Goal: Task Accomplishment & Management: Manage account settings

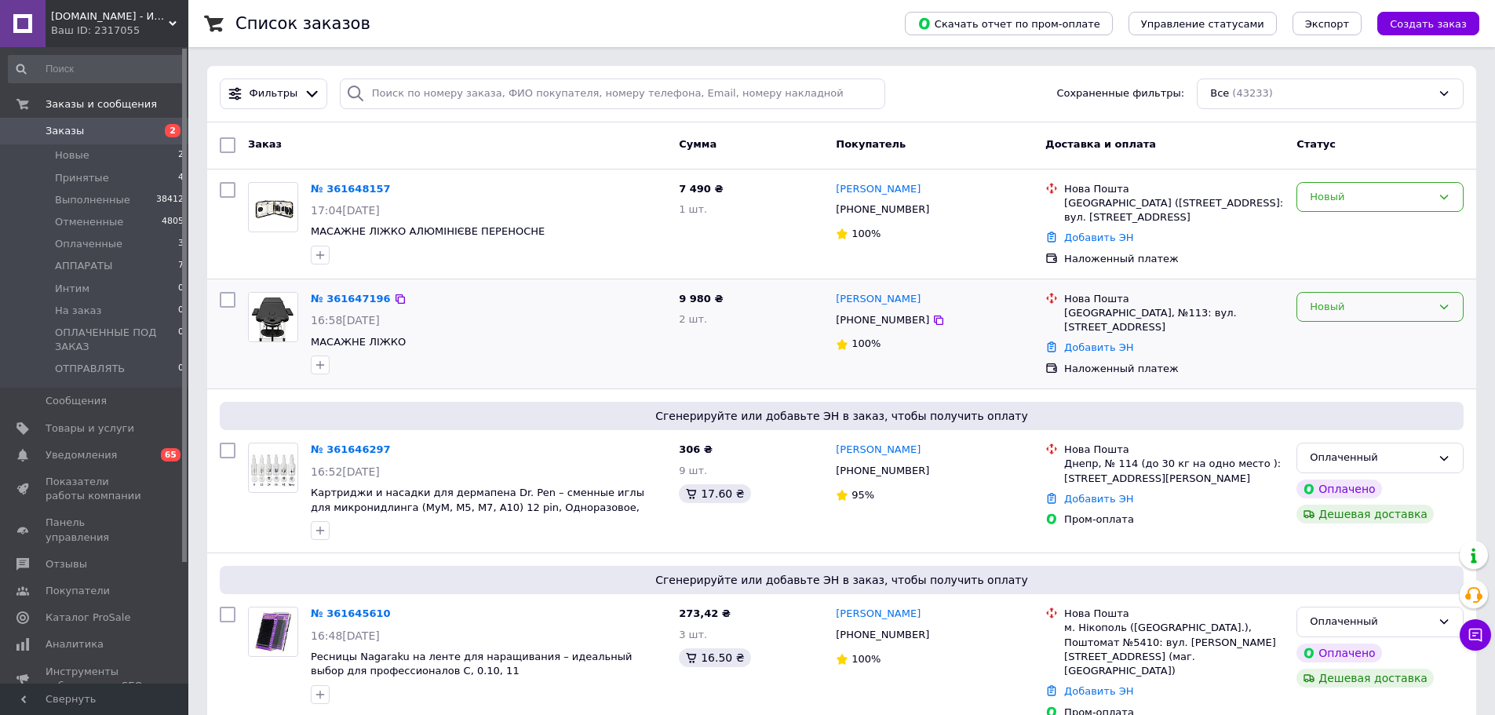
click at [1365, 308] on div "Новый" at bounding box center [1371, 307] width 122 height 16
click at [1348, 356] on li "Выполнен" at bounding box center [1380, 368] width 166 height 29
click at [1391, 204] on div "Новый" at bounding box center [1371, 197] width 122 height 16
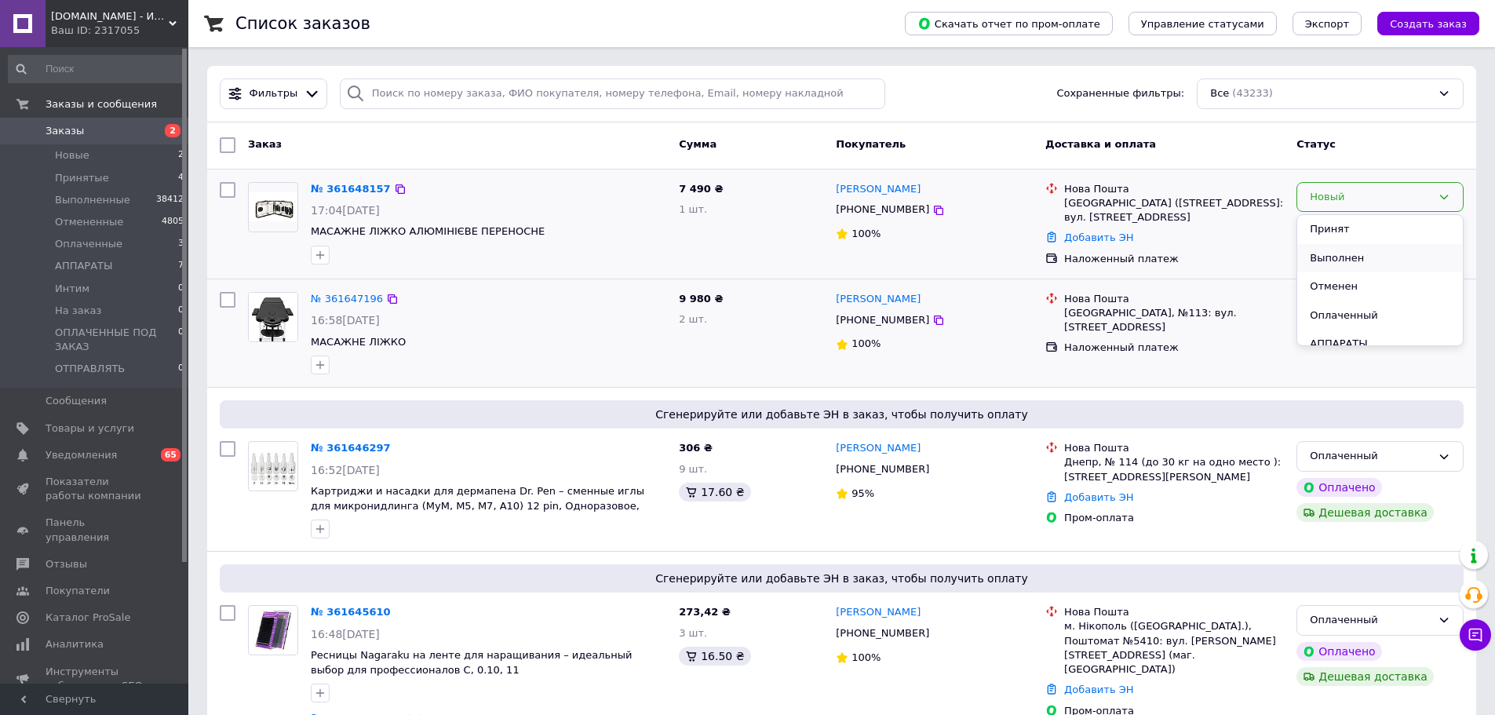
click at [1366, 256] on li "Выполнен" at bounding box center [1380, 258] width 166 height 29
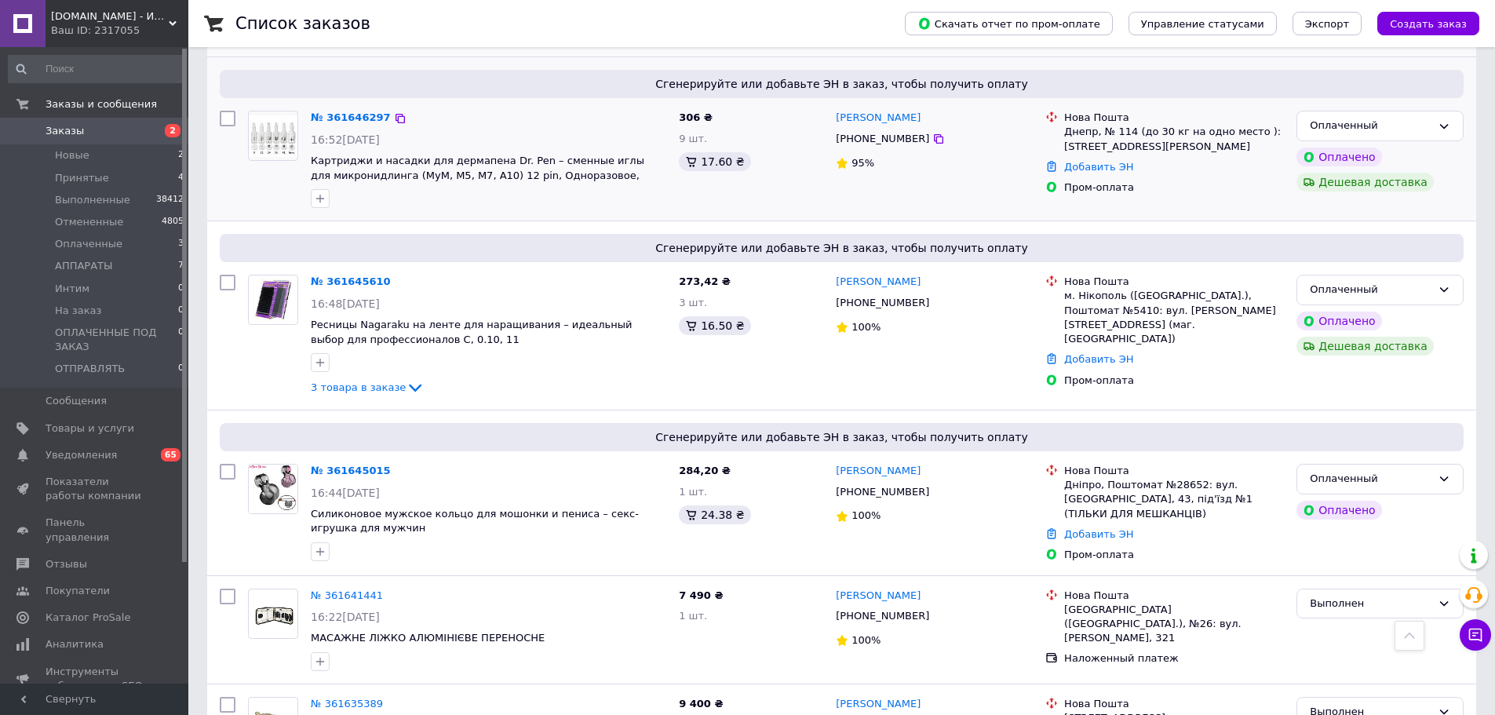
scroll to position [234, 0]
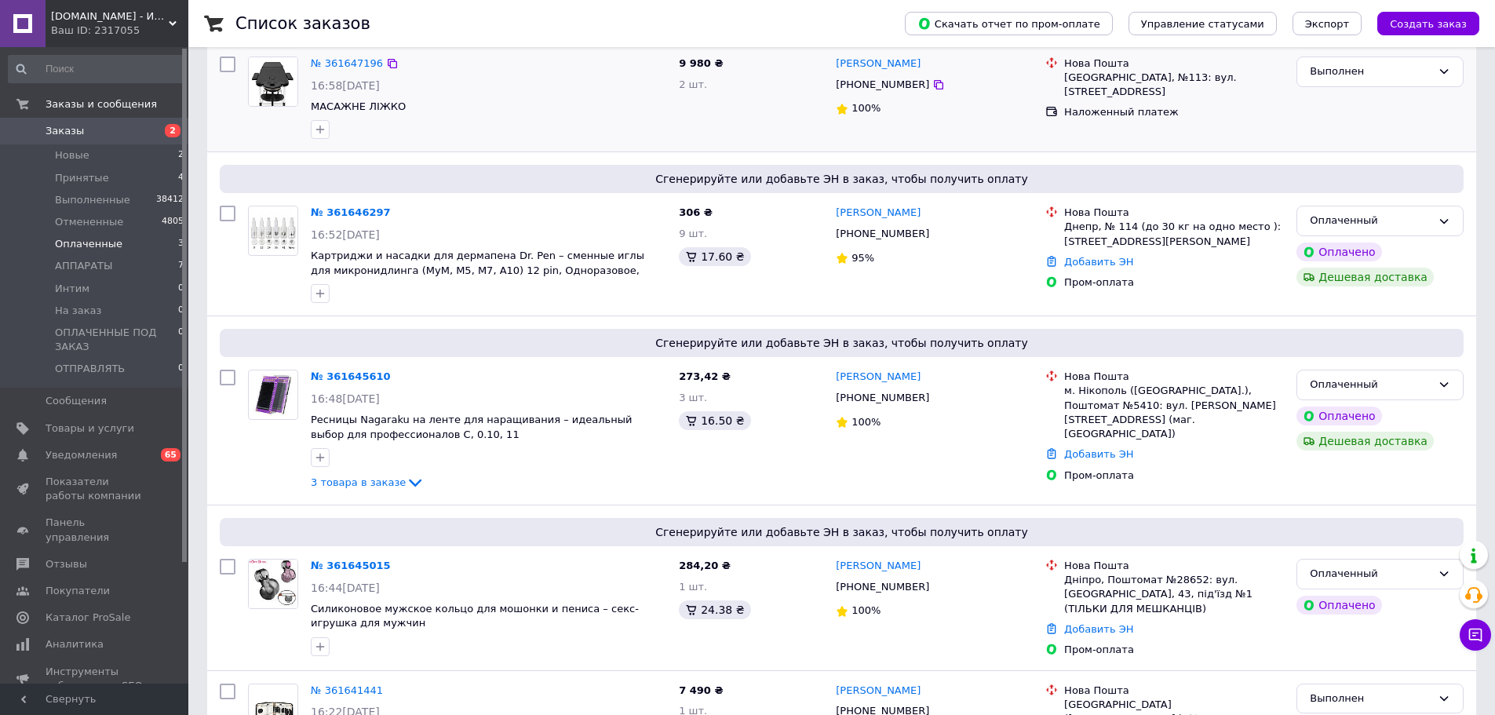
click at [128, 240] on li "Оплаченные 3" at bounding box center [96, 244] width 193 height 22
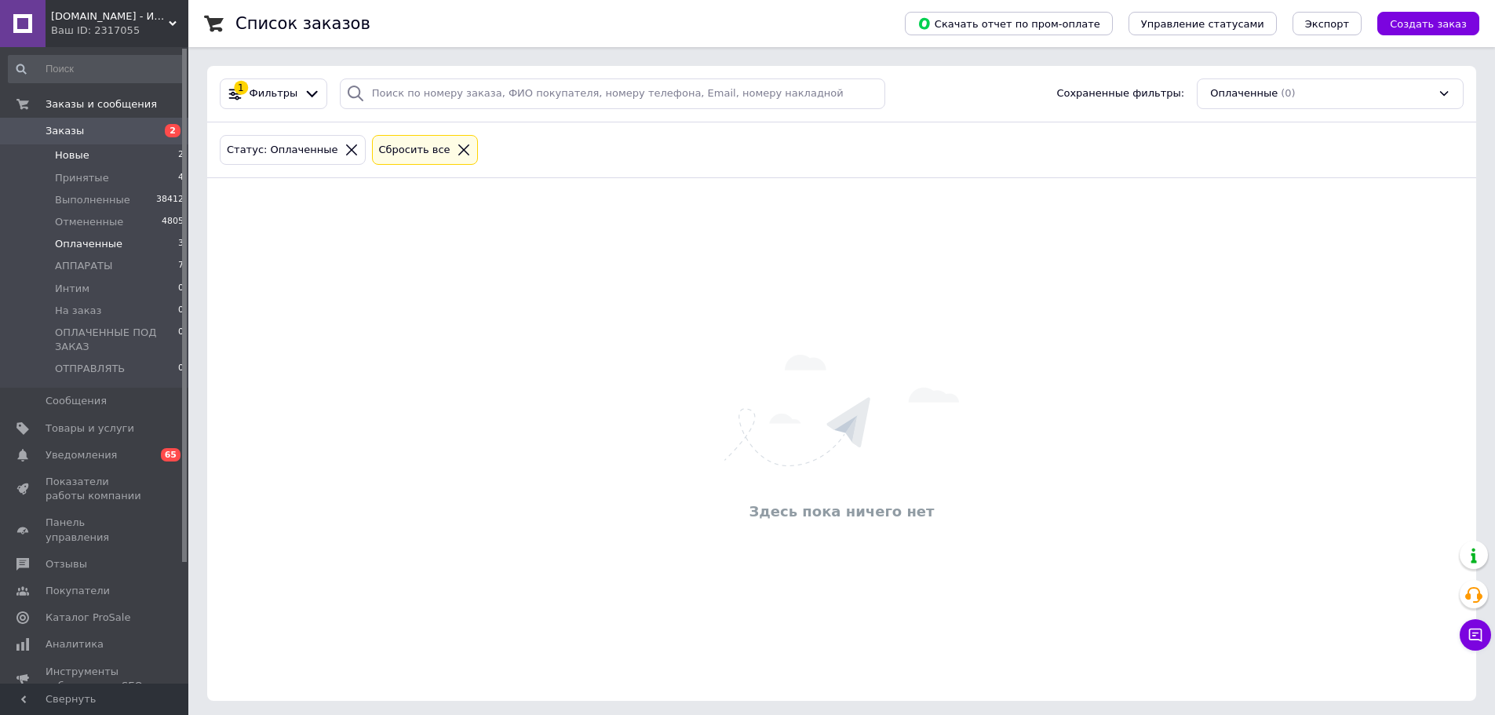
click at [135, 159] on li "Новые 2" at bounding box center [96, 155] width 193 height 22
click at [118, 248] on li "Оплаченные 3" at bounding box center [96, 244] width 193 height 22
click at [102, 157] on li "Новые 2" at bounding box center [96, 155] width 193 height 22
click at [100, 129] on span "Заказы" at bounding box center [96, 131] width 100 height 14
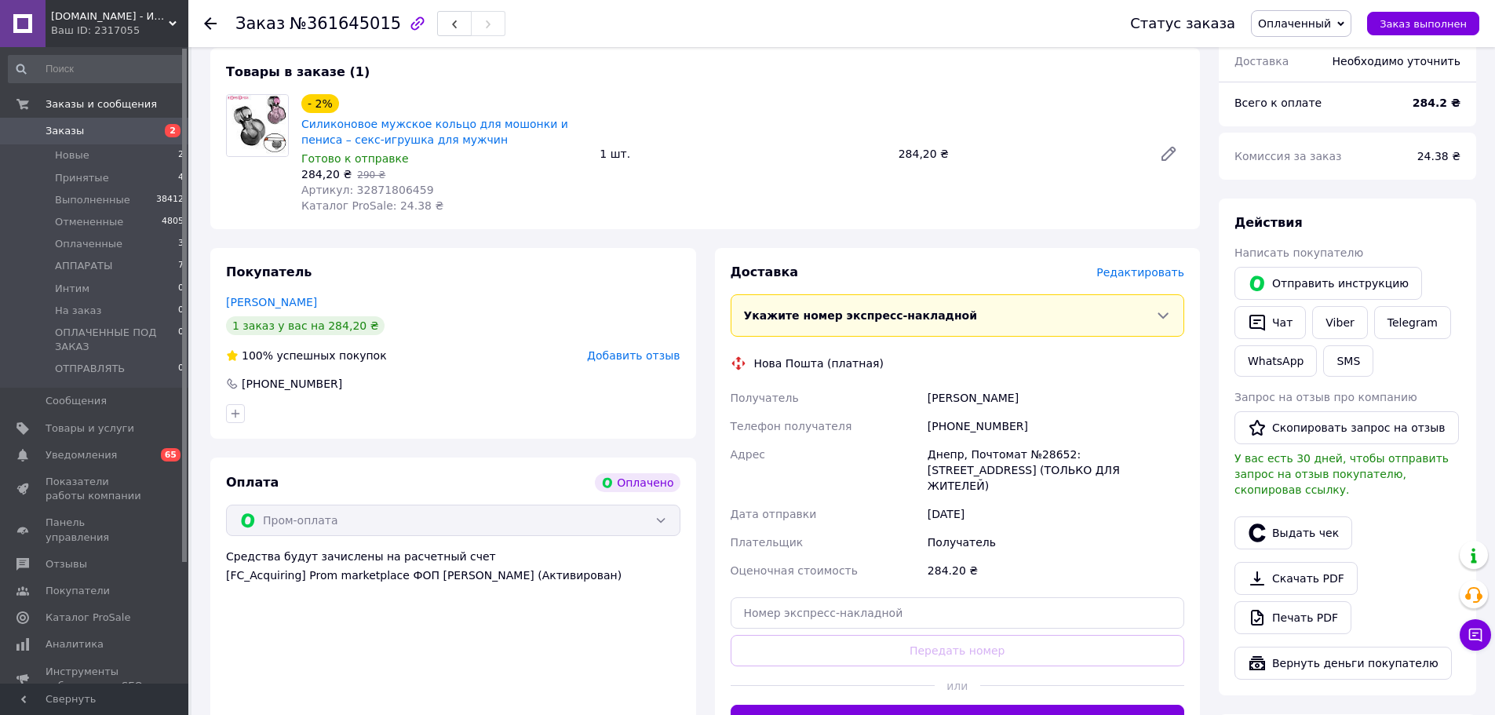
scroll to position [392, 0]
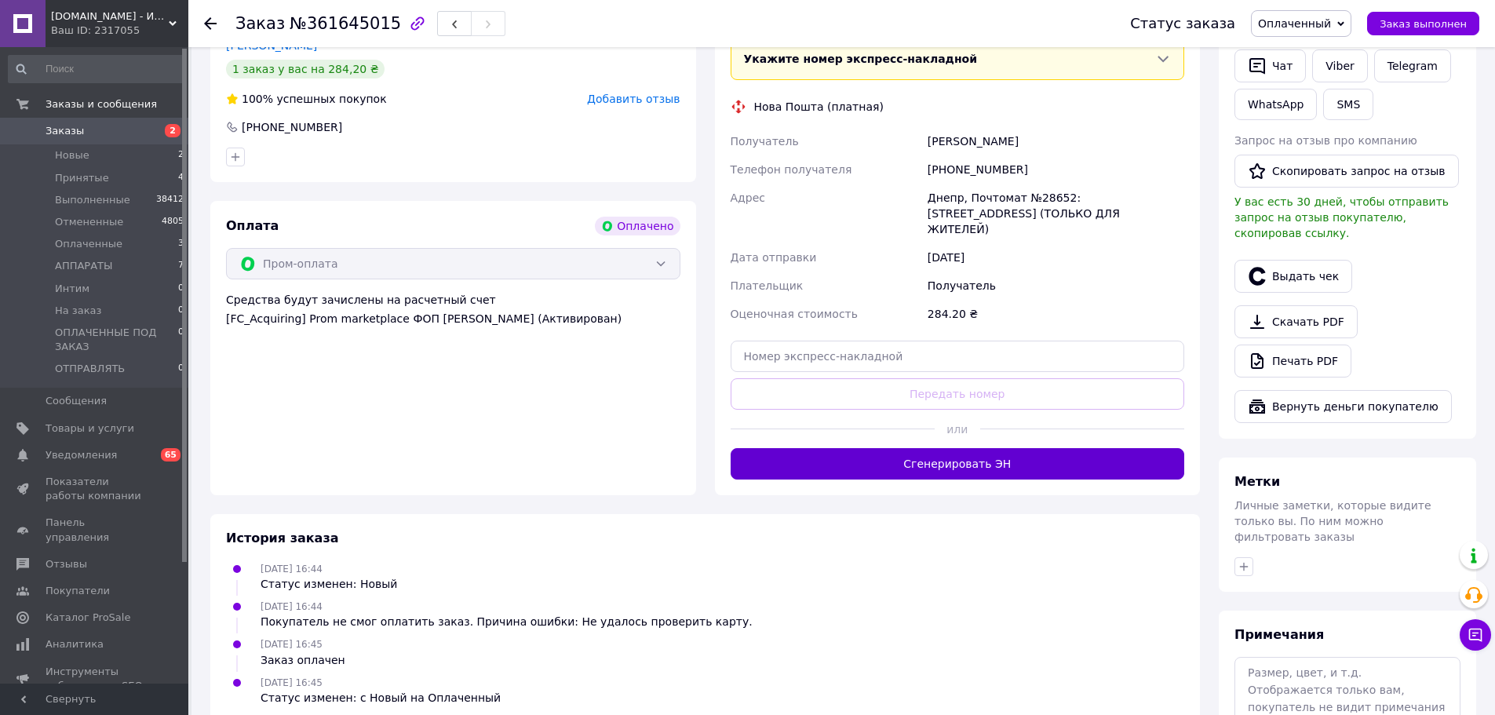
click at [980, 451] on button "Сгенерировать ЭН" at bounding box center [958, 463] width 454 height 31
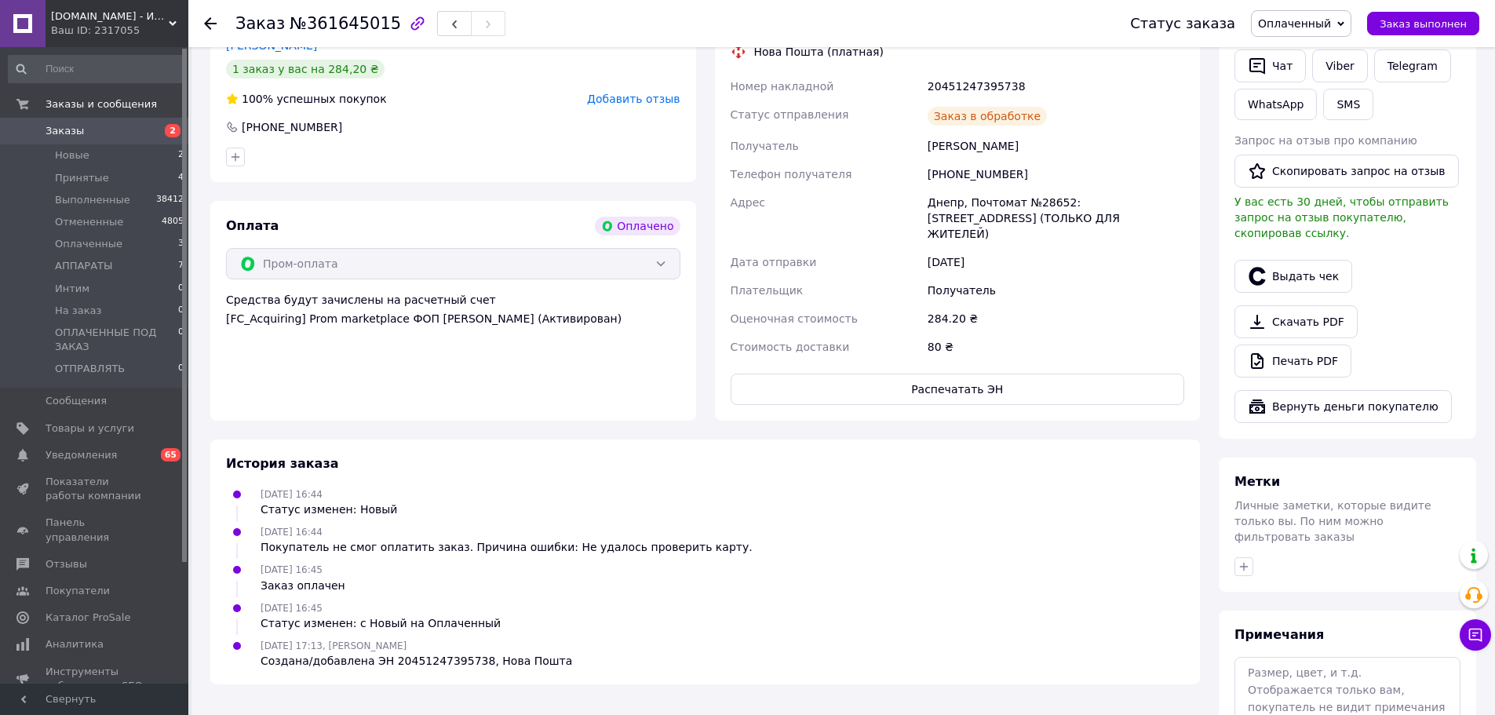
click at [983, 83] on div "20451247395738" at bounding box center [1055, 86] width 263 height 28
copy div "20451247395738"
click at [1301, 260] on button "Выдать чек" at bounding box center [1293, 276] width 118 height 33
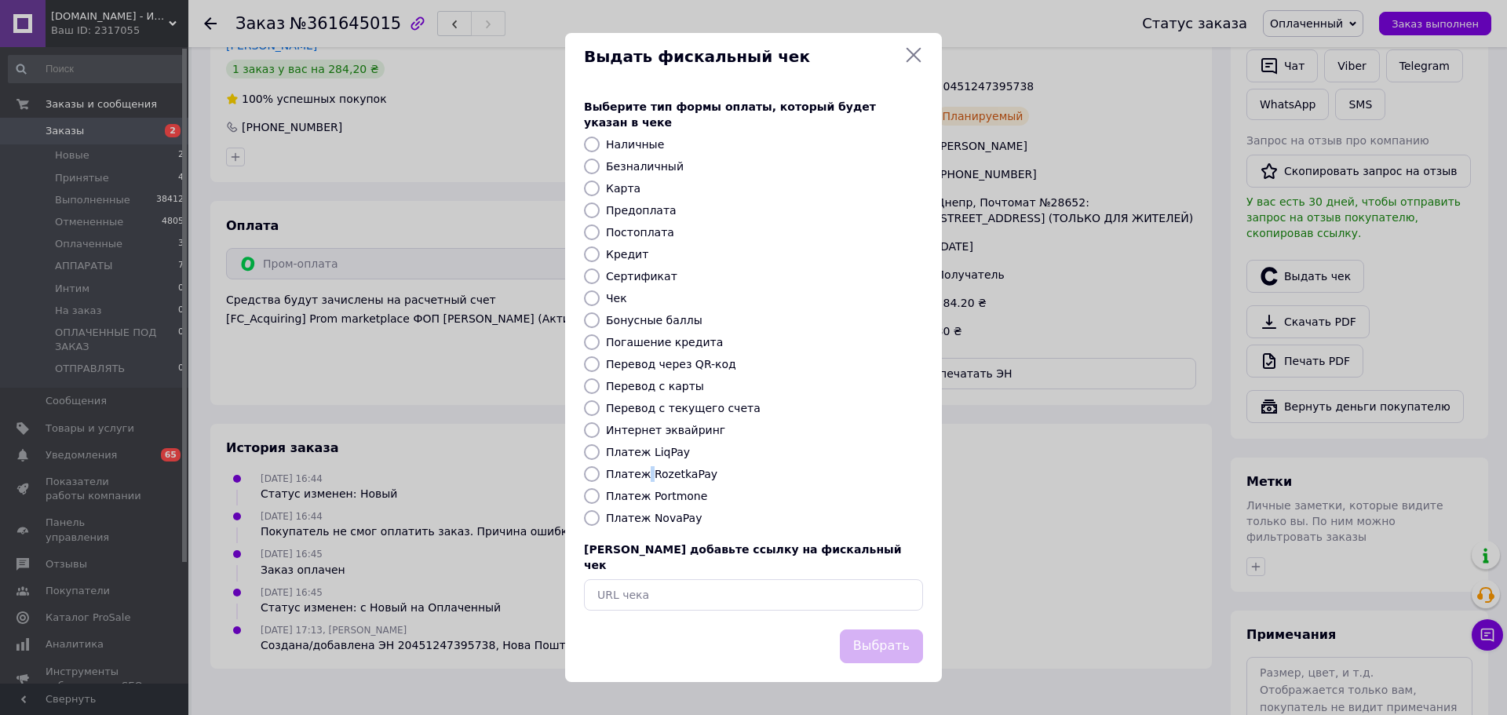
click at [645, 474] on label "Платеж RozetkaPay" at bounding box center [661, 474] width 111 height 13
click at [693, 480] on label "Платеж RozetkaPay" at bounding box center [661, 474] width 111 height 13
click at [600, 480] on input "Платеж RozetkaPay" at bounding box center [592, 474] width 16 height 16
radio input "true"
click at [868, 629] on button "Выбрать" at bounding box center [881, 646] width 83 height 34
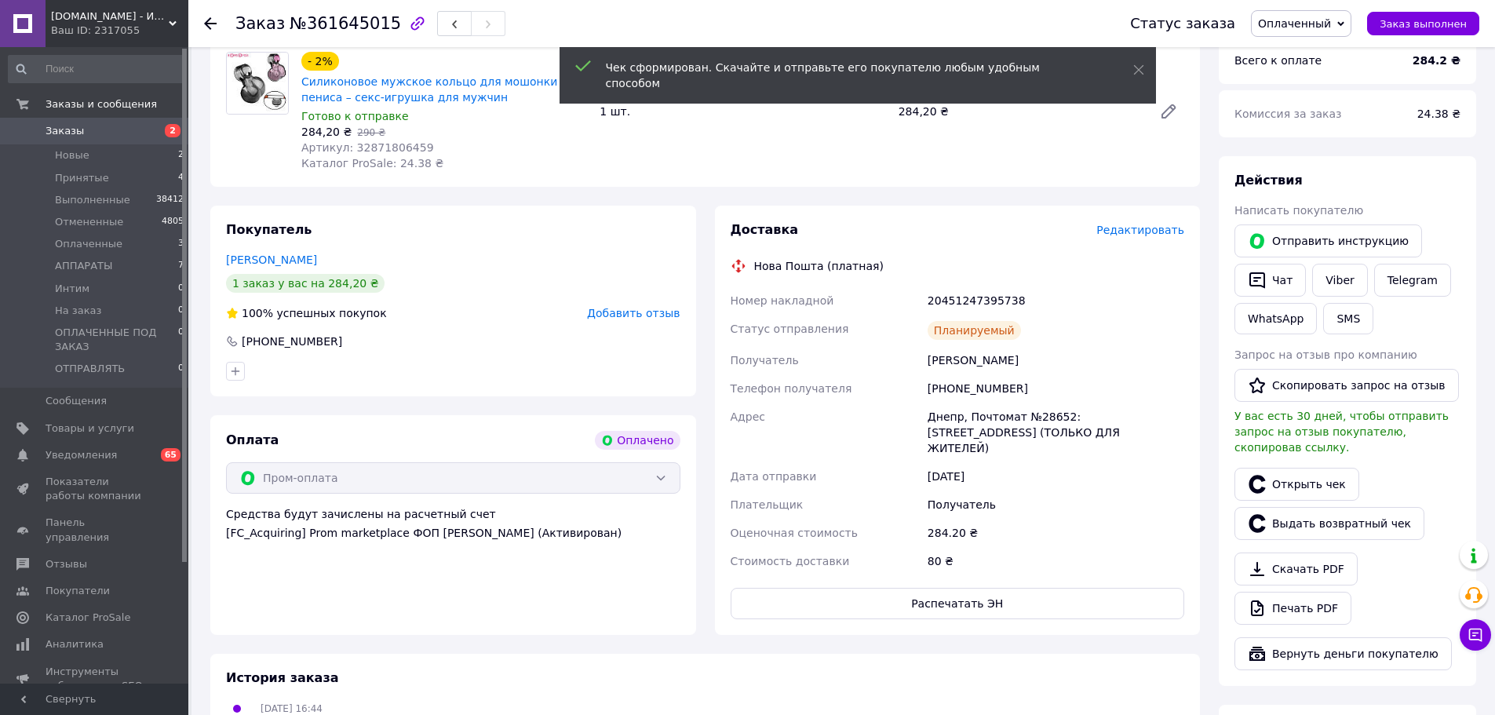
scroll to position [0, 0]
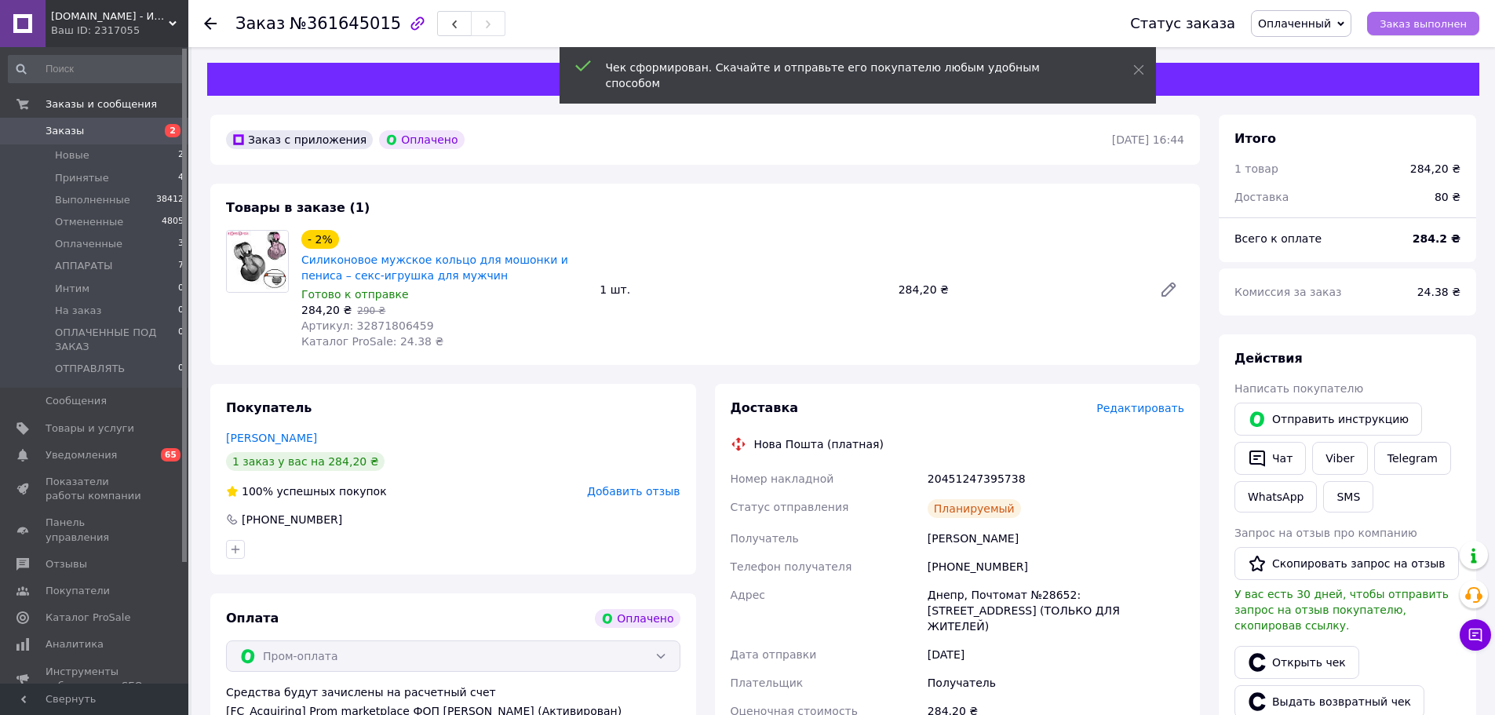
click at [1425, 18] on span "Заказ выполнен" at bounding box center [1423, 24] width 87 height 12
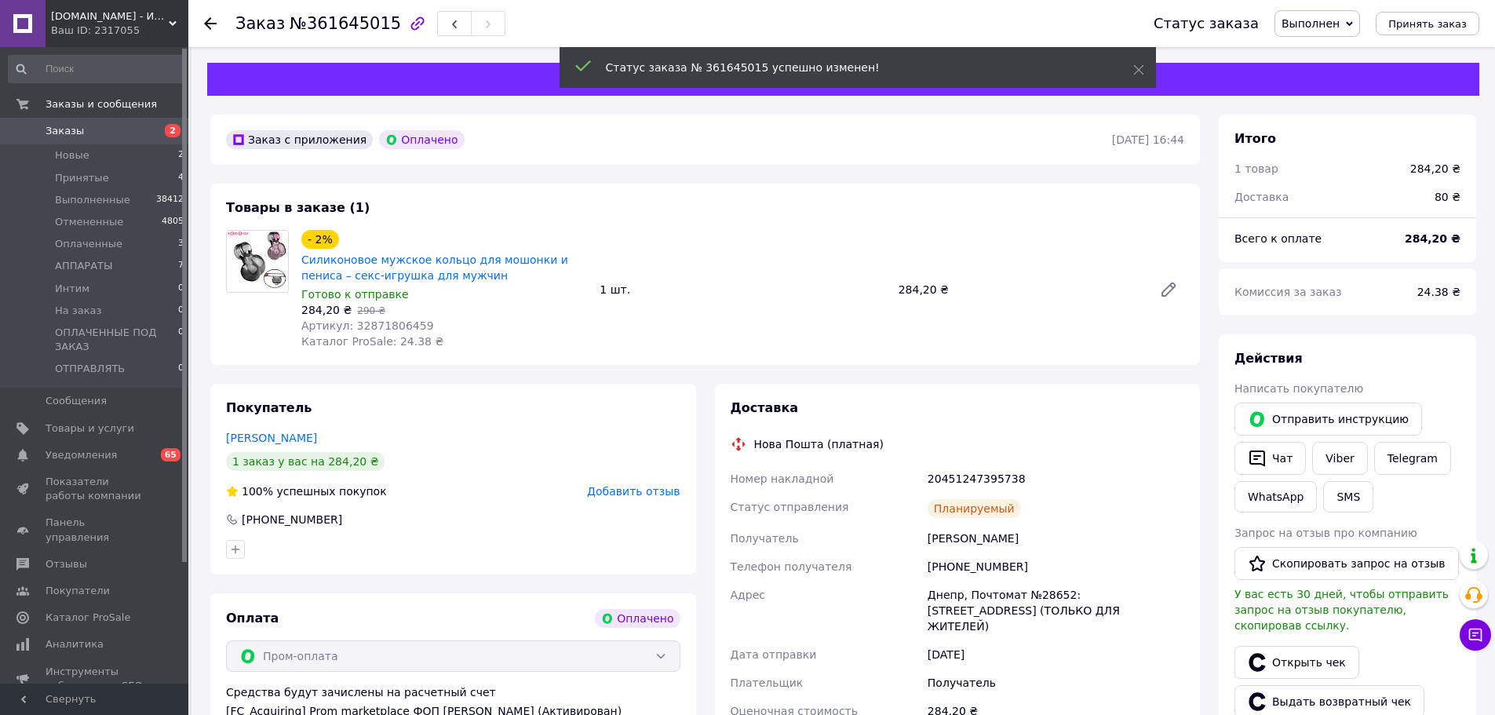
click at [388, 328] on span "Артикул: 32871806459" at bounding box center [367, 325] width 133 height 13
copy span "32871806459"
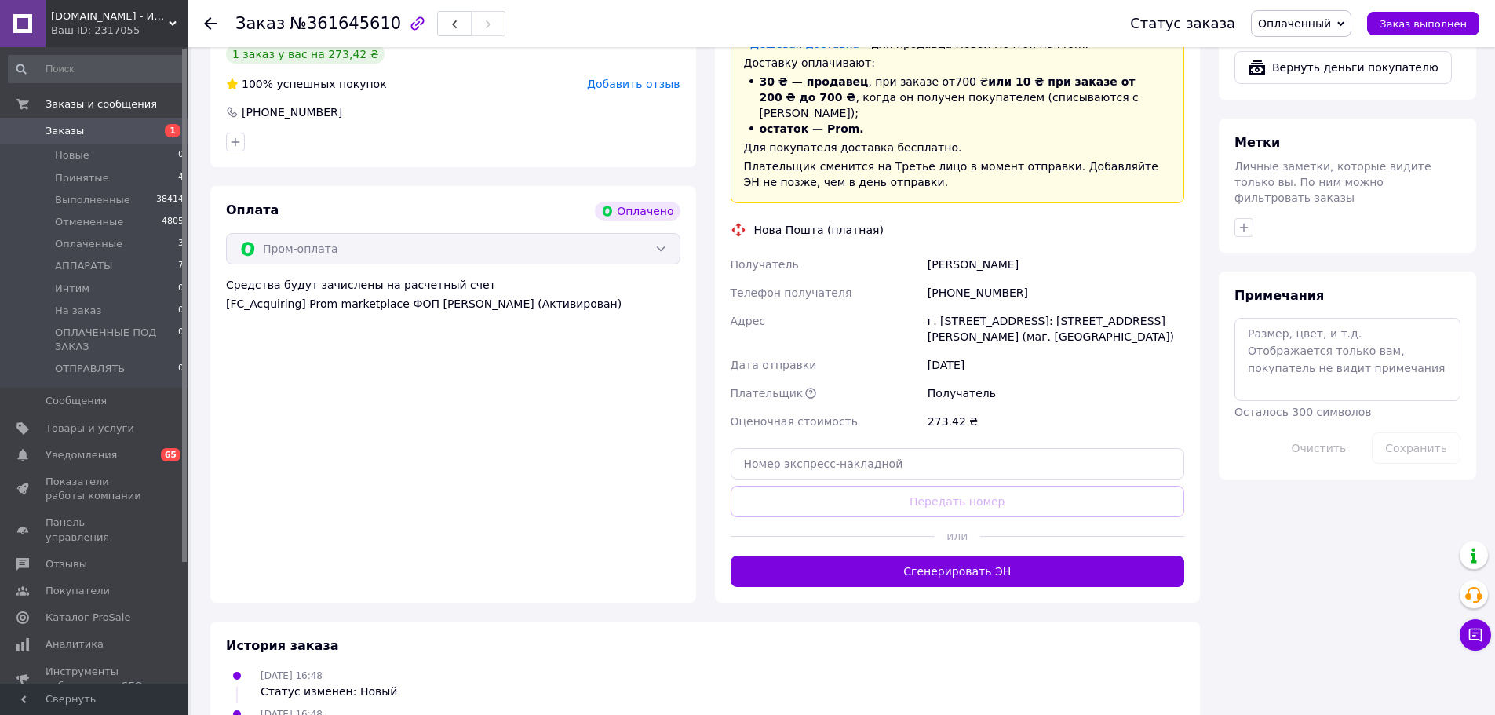
scroll to position [699, 0]
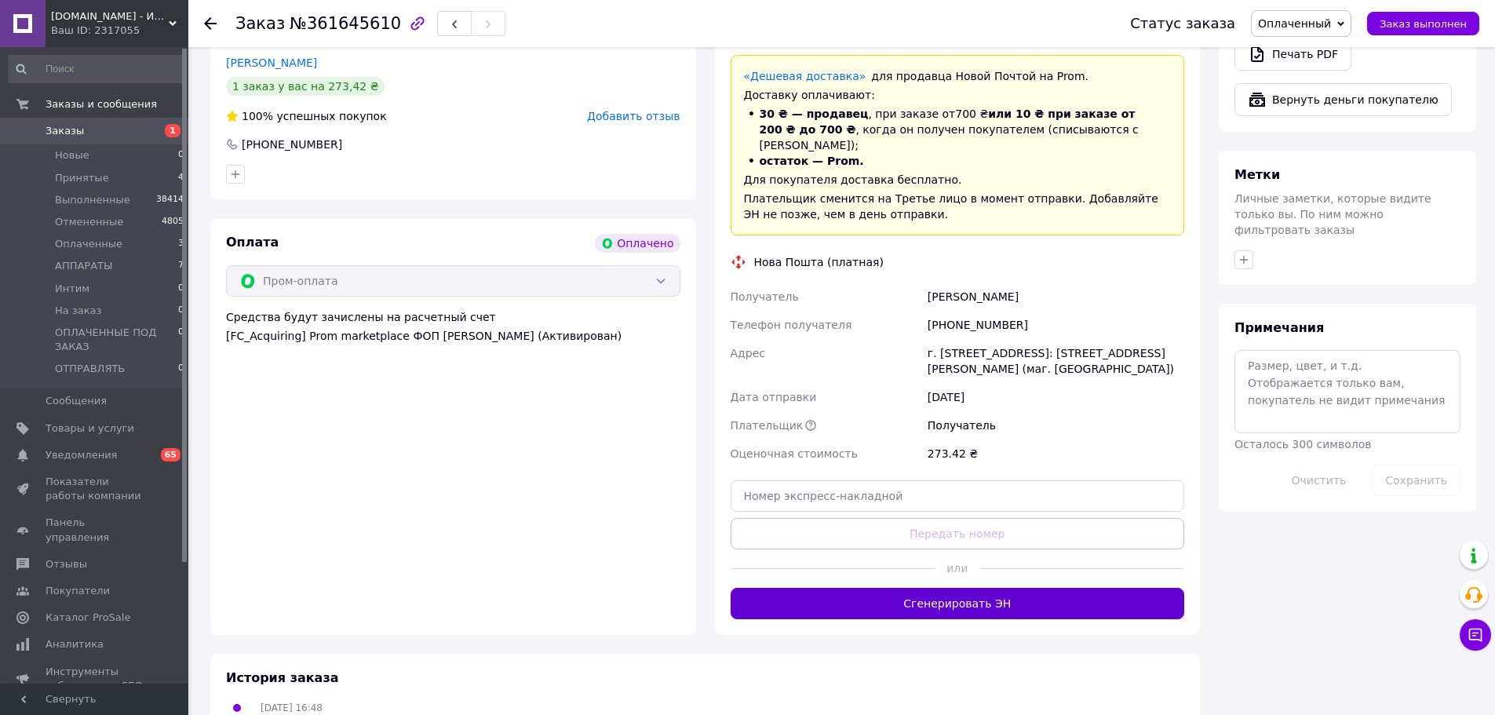
click at [983, 588] on button "Сгенерировать ЭН" at bounding box center [958, 603] width 454 height 31
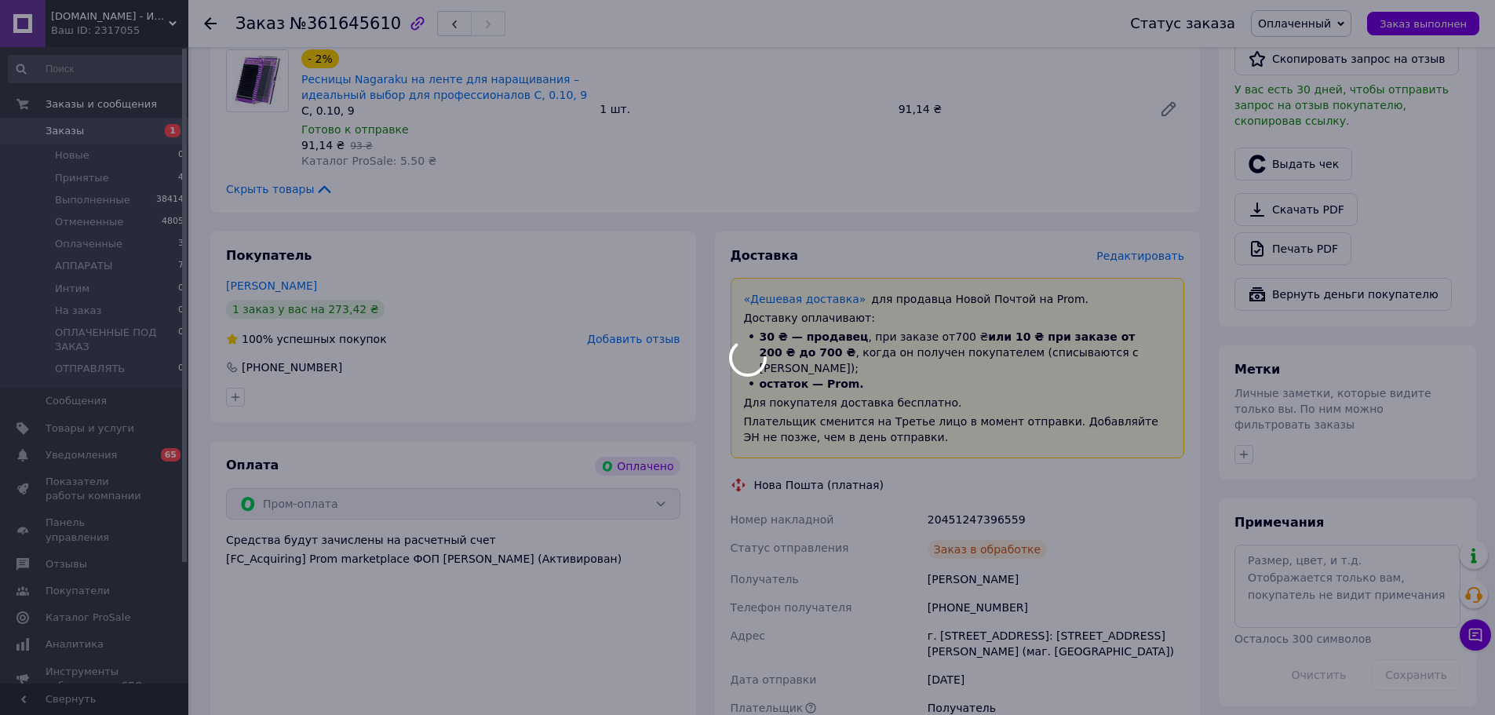
scroll to position [542, 0]
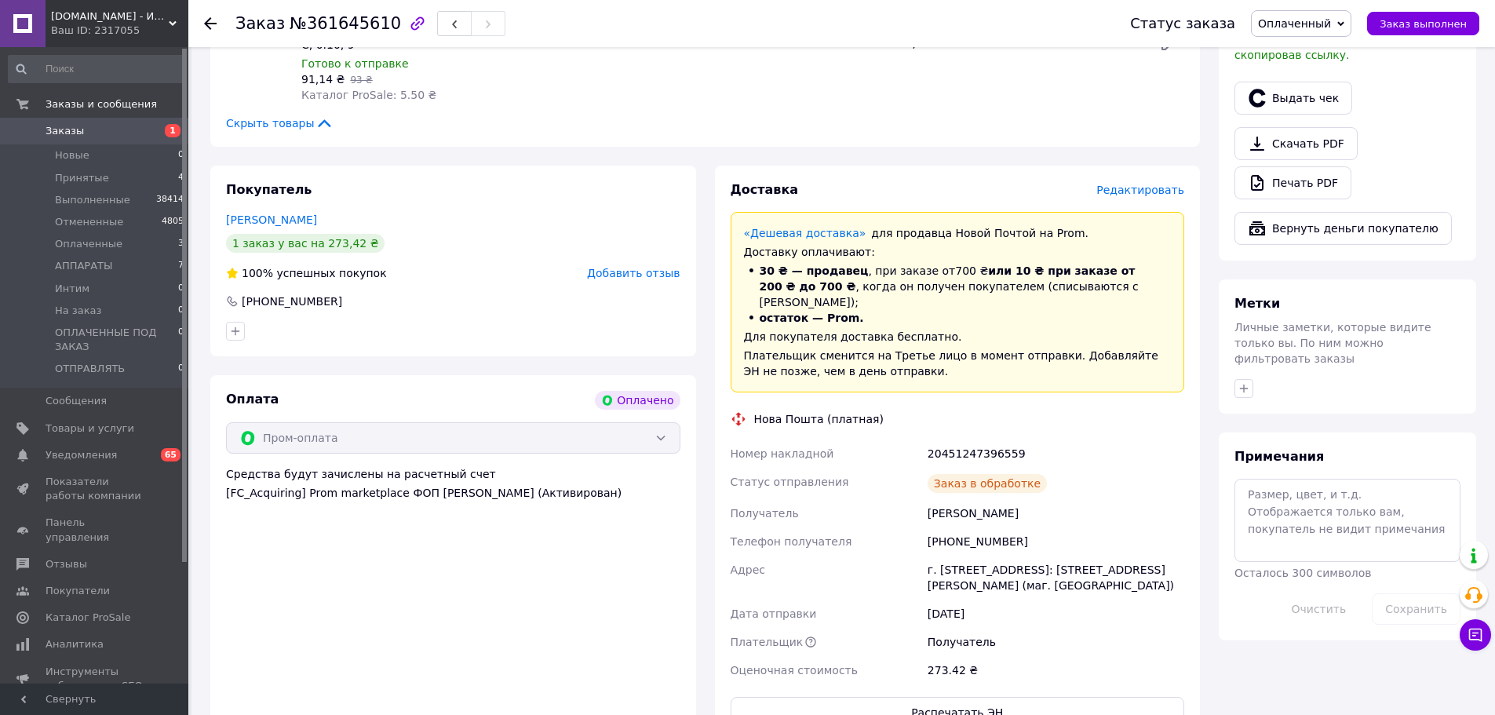
click at [971, 439] on div "20451247396559" at bounding box center [1055, 453] width 263 height 28
copy div "20451247396559"
click at [1290, 82] on button "Выдать чек" at bounding box center [1293, 98] width 118 height 33
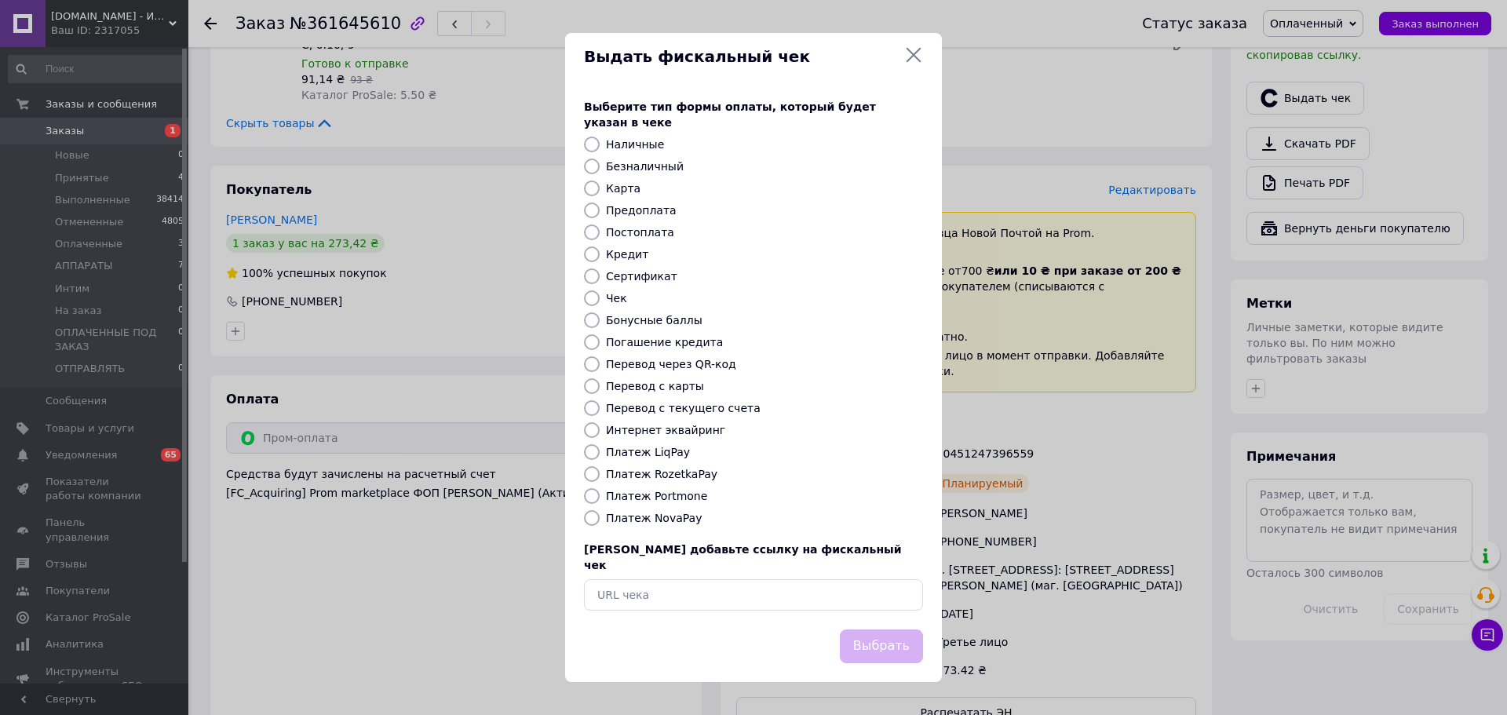
click at [676, 470] on label "Платеж RozetkaPay" at bounding box center [661, 474] width 111 height 13
click at [600, 470] on input "Платеж RozetkaPay" at bounding box center [592, 474] width 16 height 16
radio input "true"
click at [880, 640] on button "Выбрать" at bounding box center [881, 646] width 83 height 34
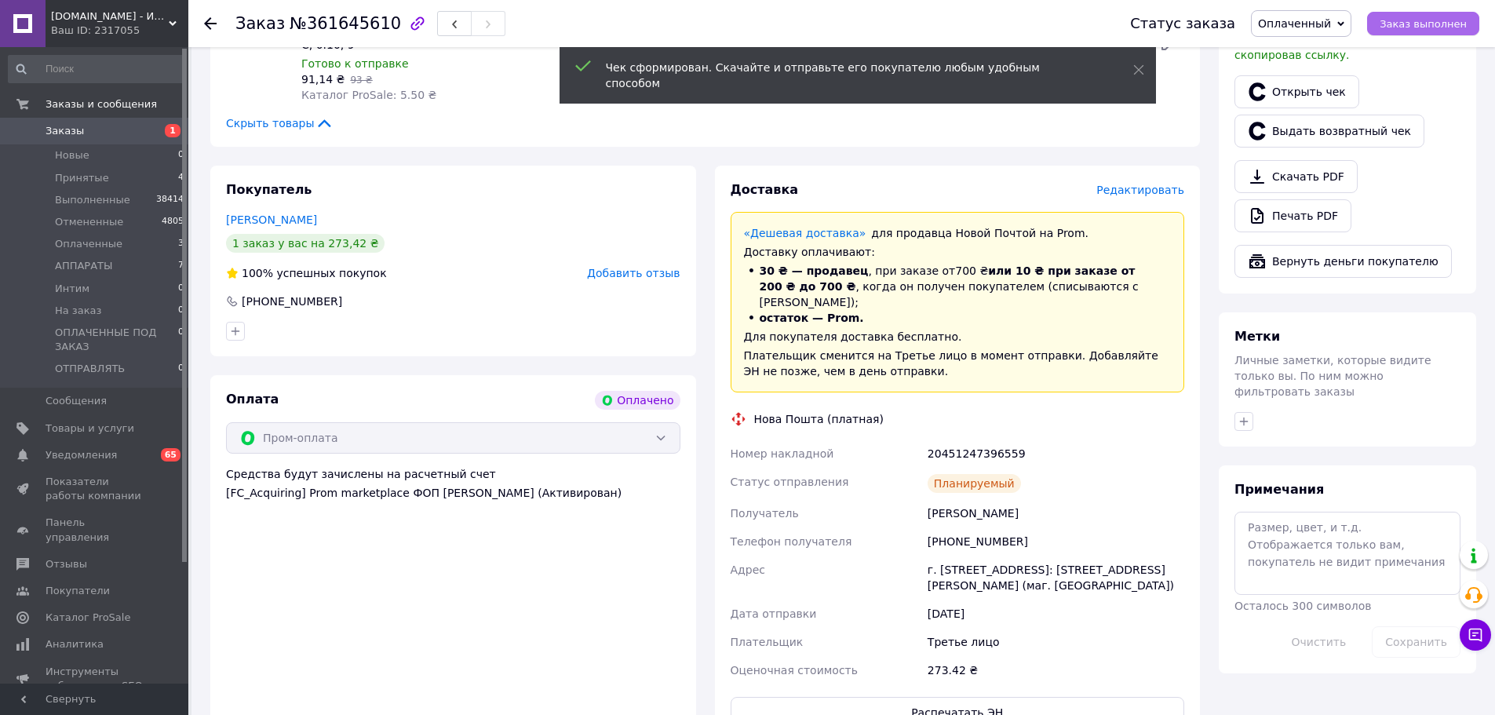
click at [1420, 22] on span "Заказ выполнен" at bounding box center [1423, 24] width 87 height 12
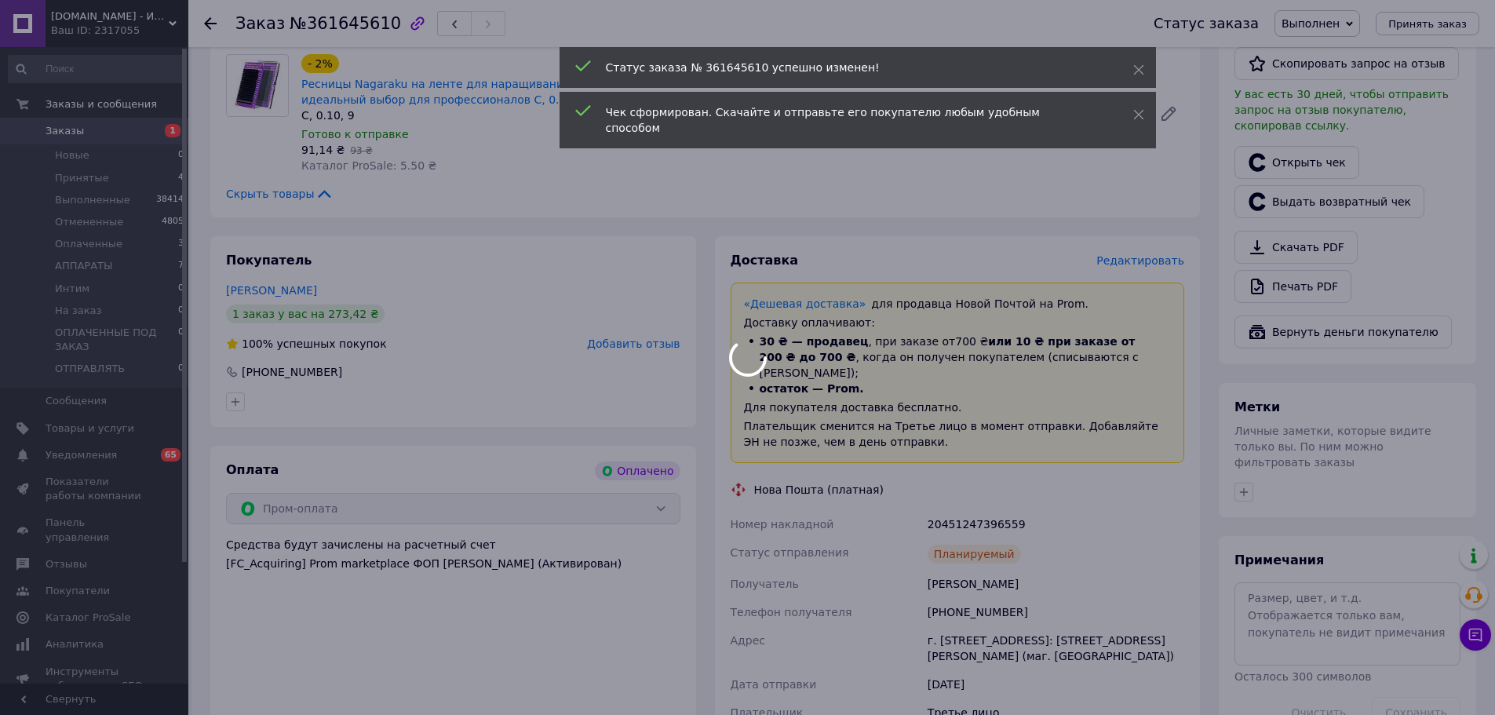
scroll to position [385, 0]
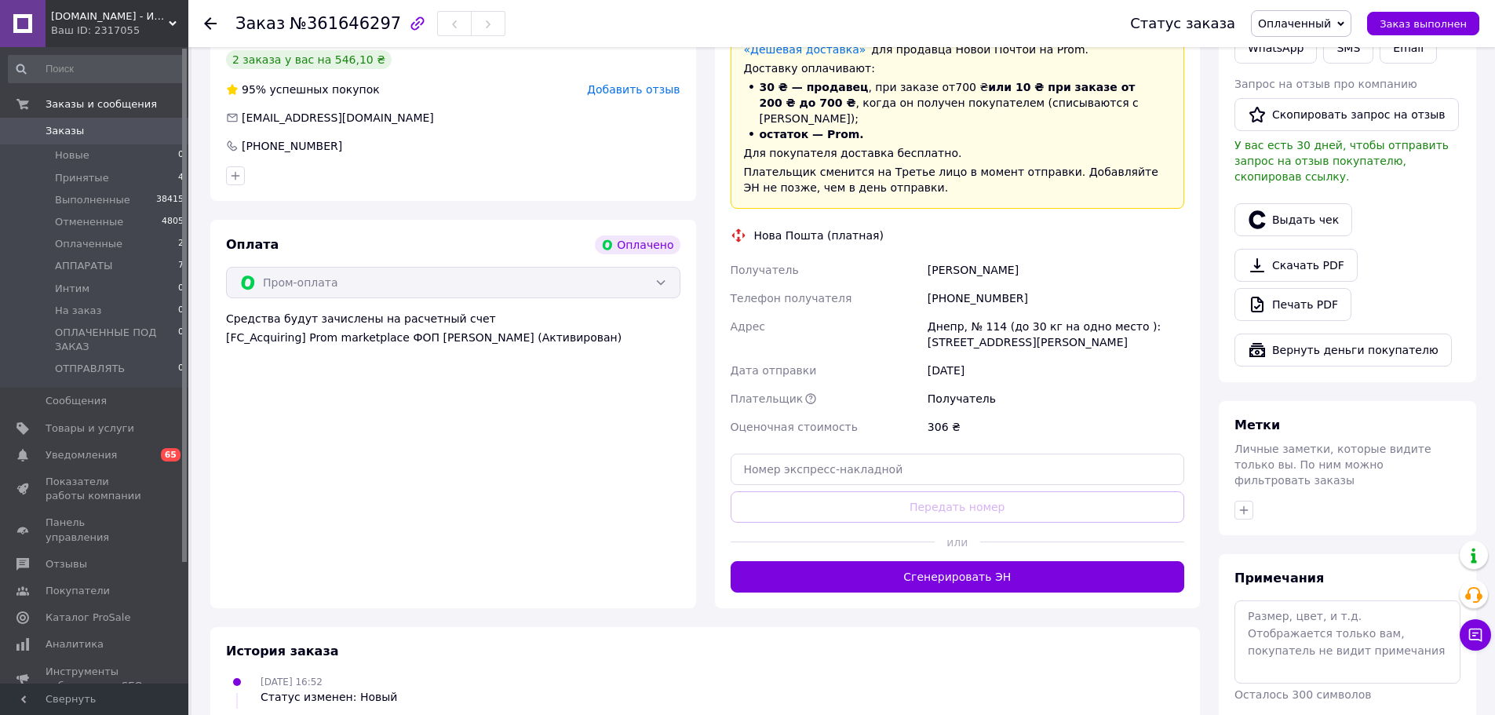
scroll to position [517, 0]
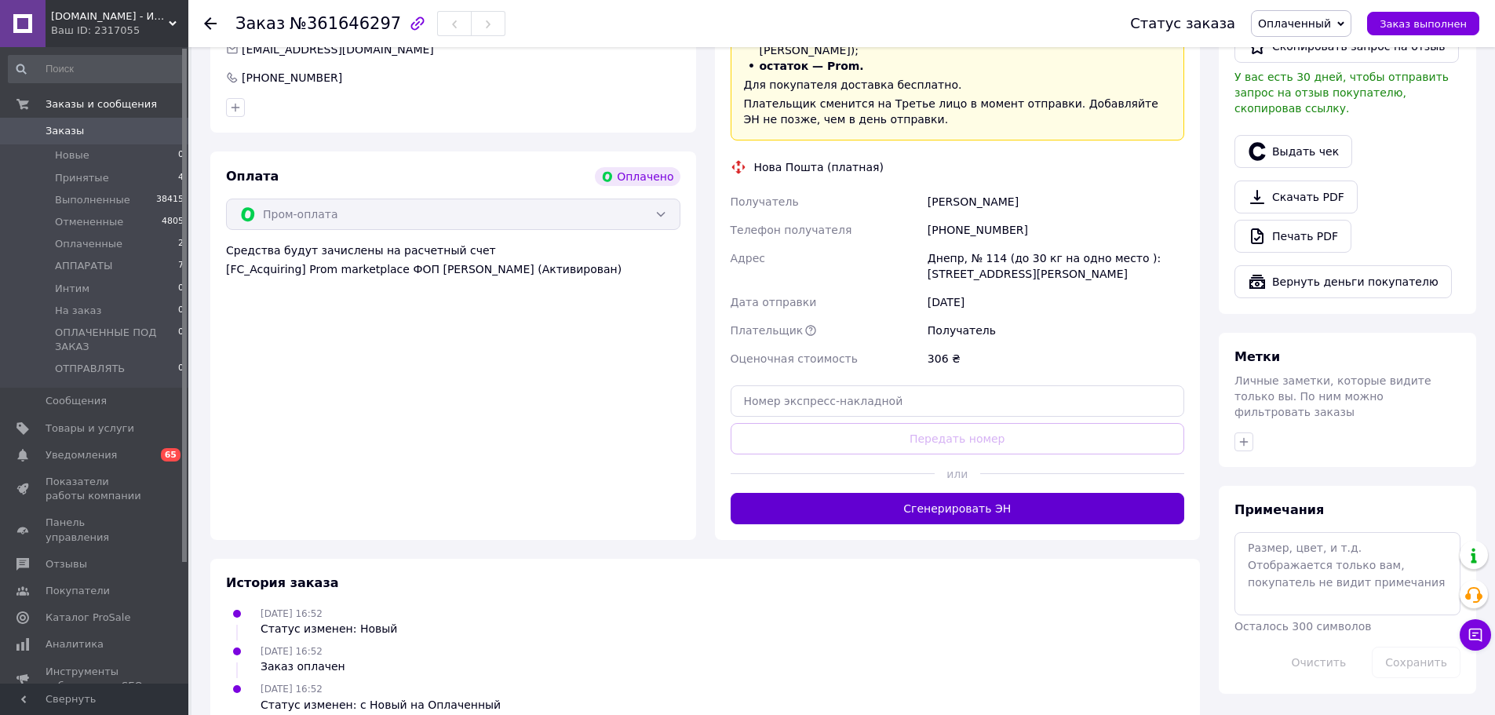
click at [997, 493] on button "Сгенерировать ЭН" at bounding box center [958, 508] width 454 height 31
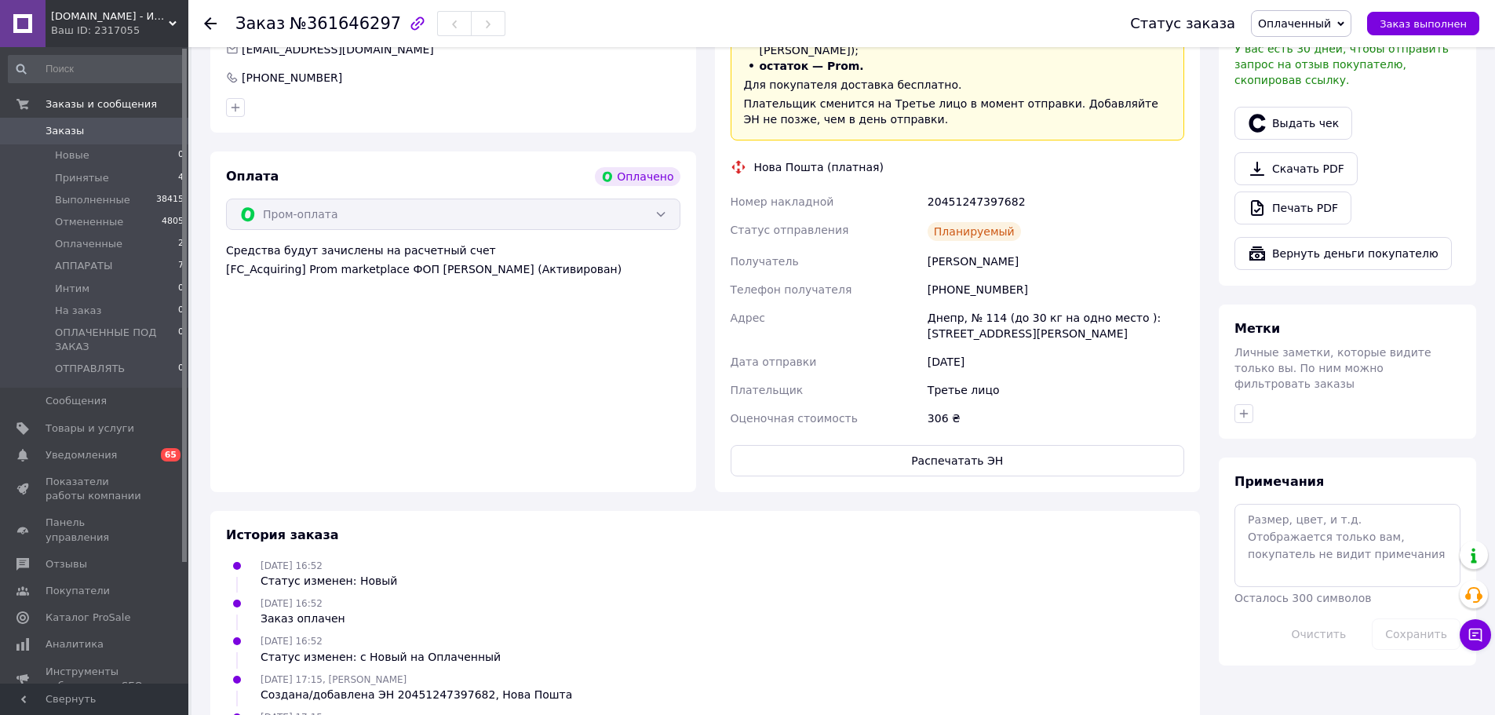
click at [993, 188] on div "20451247397682" at bounding box center [1055, 202] width 263 height 28
copy div "20451247397682"
click at [1409, 24] on span "Заказ выполнен" at bounding box center [1423, 24] width 87 height 12
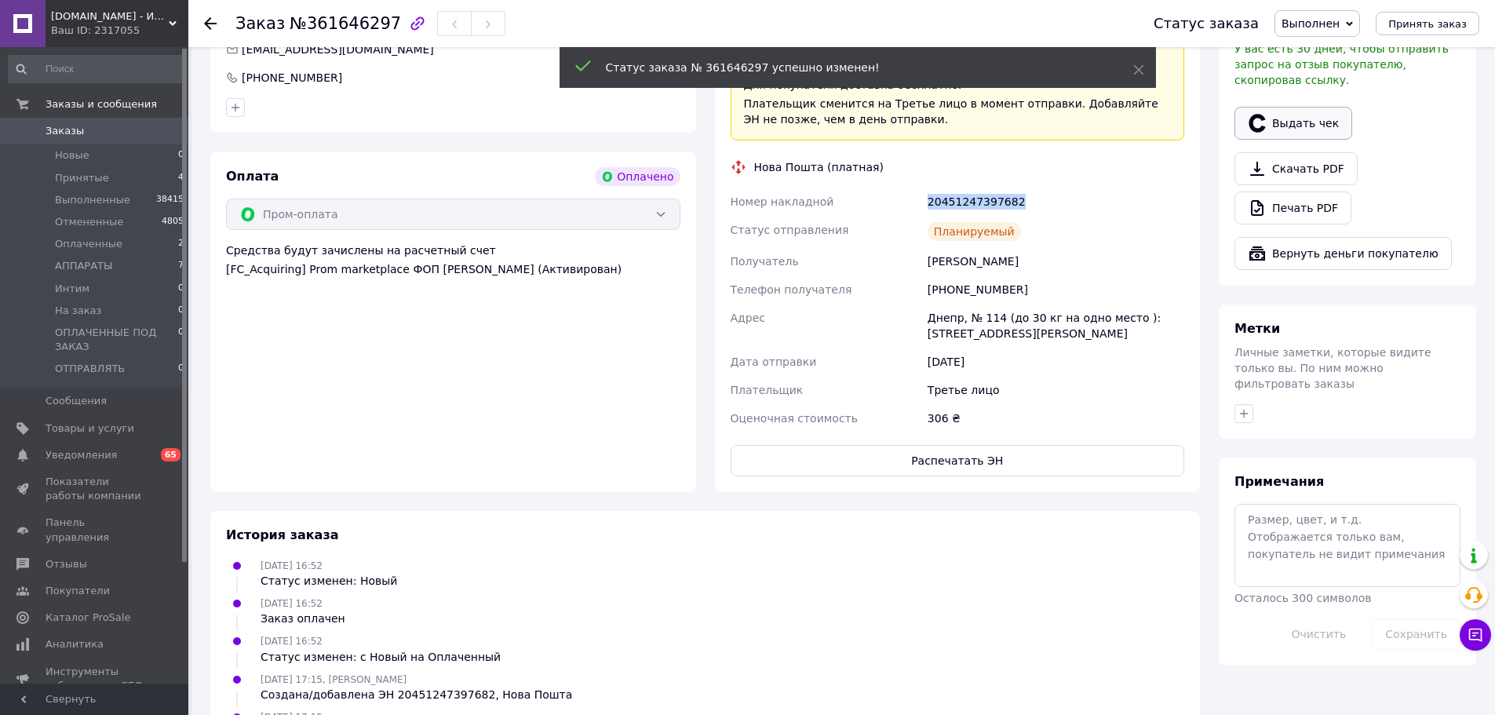
click at [1289, 107] on button "Выдать чек" at bounding box center [1293, 123] width 118 height 33
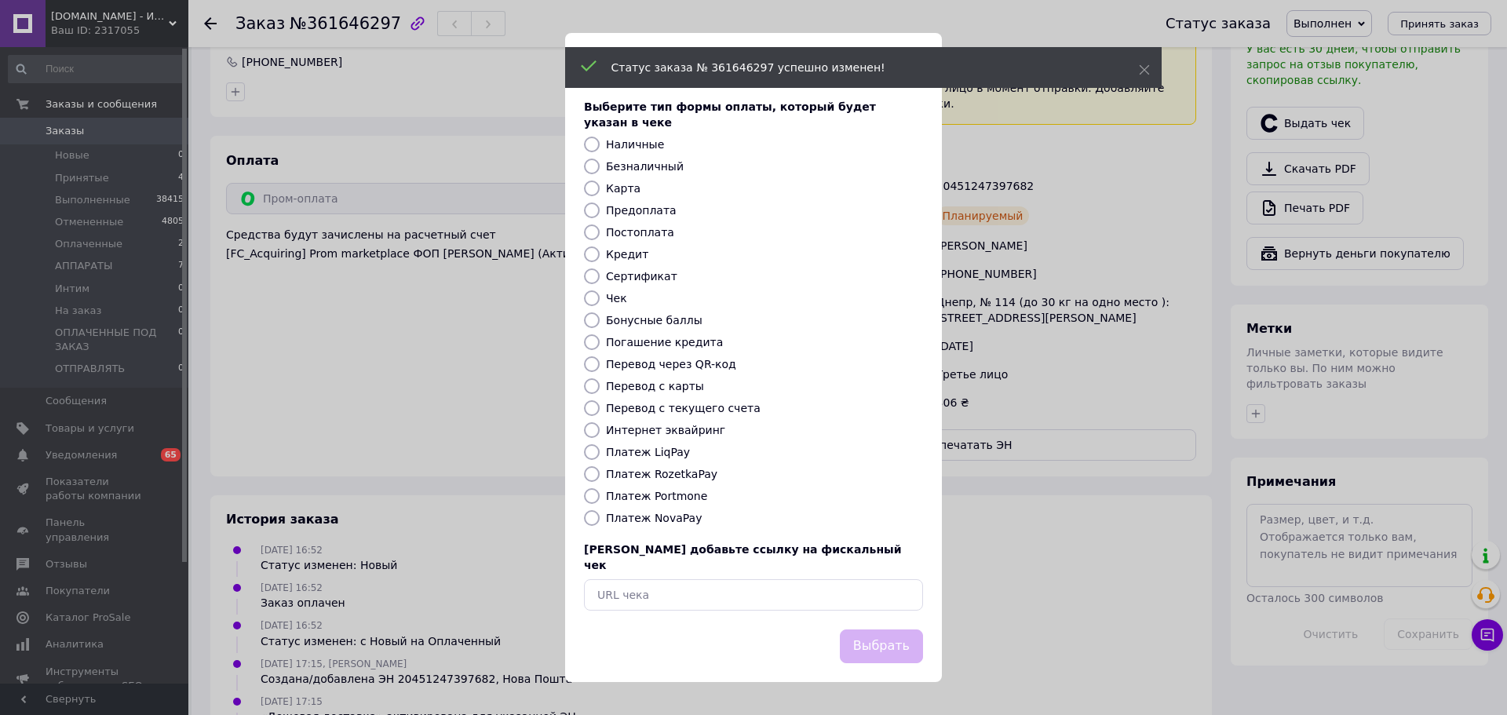
click at [656, 468] on label "Платеж RozetkaPay" at bounding box center [661, 474] width 111 height 13
click at [600, 467] on input "Платеж RozetkaPay" at bounding box center [592, 474] width 16 height 16
radio input "true"
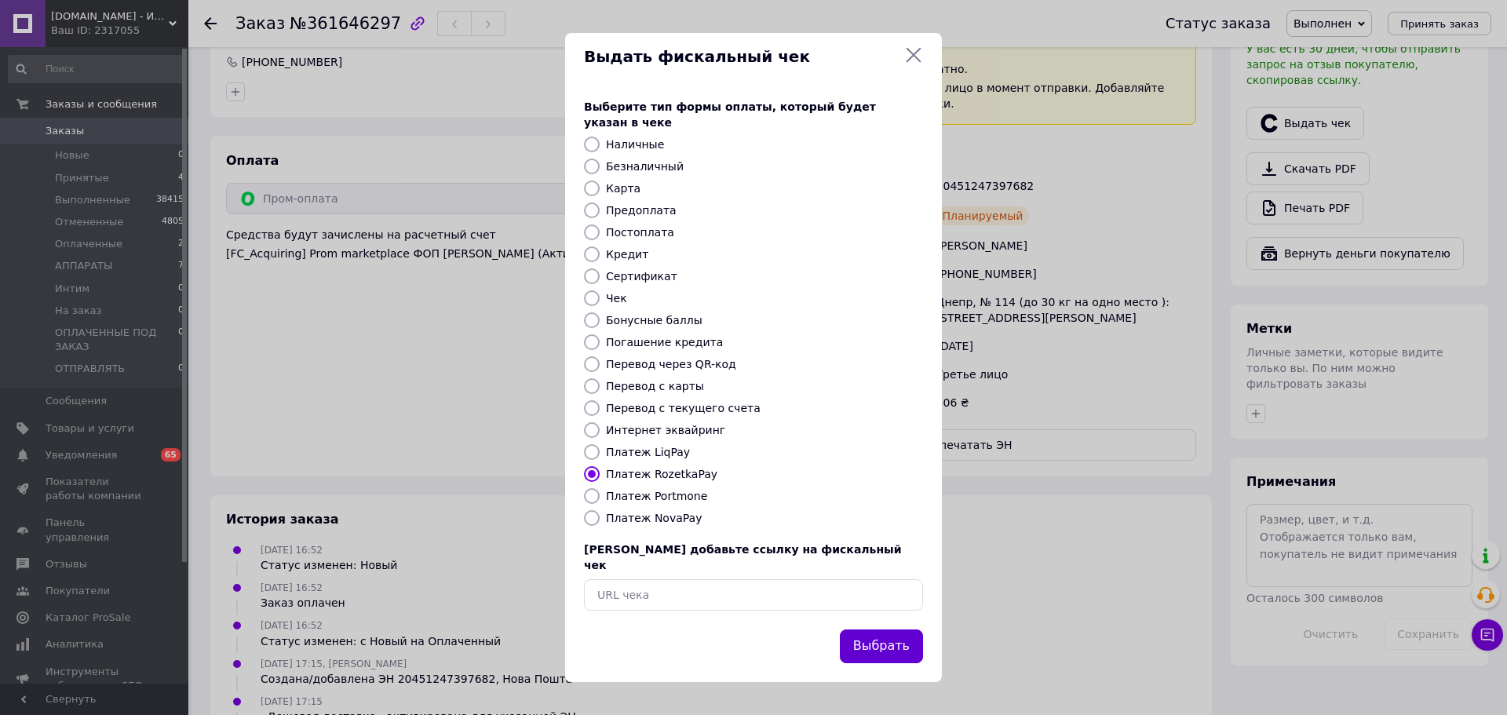
click at [866, 629] on button "Выбрать" at bounding box center [881, 646] width 83 height 34
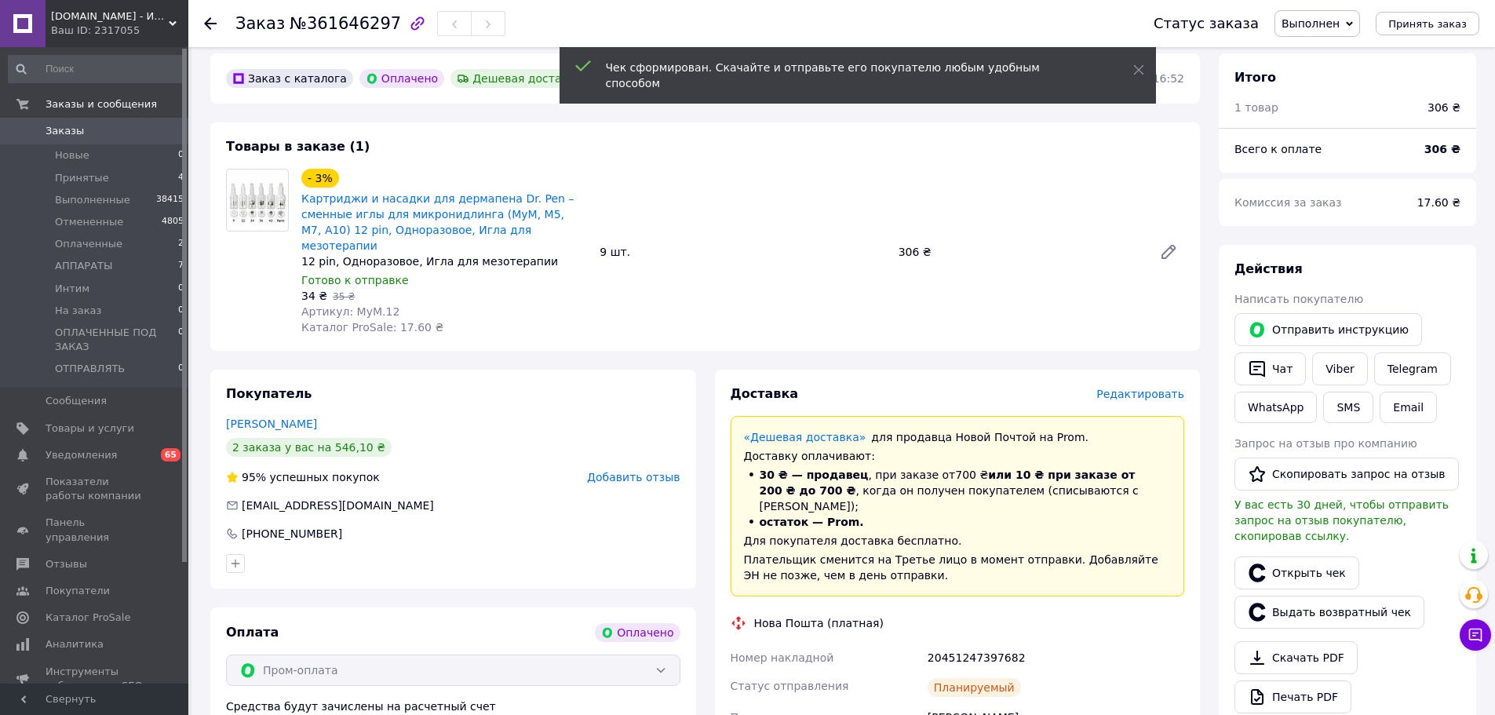
scroll to position [46, 0]
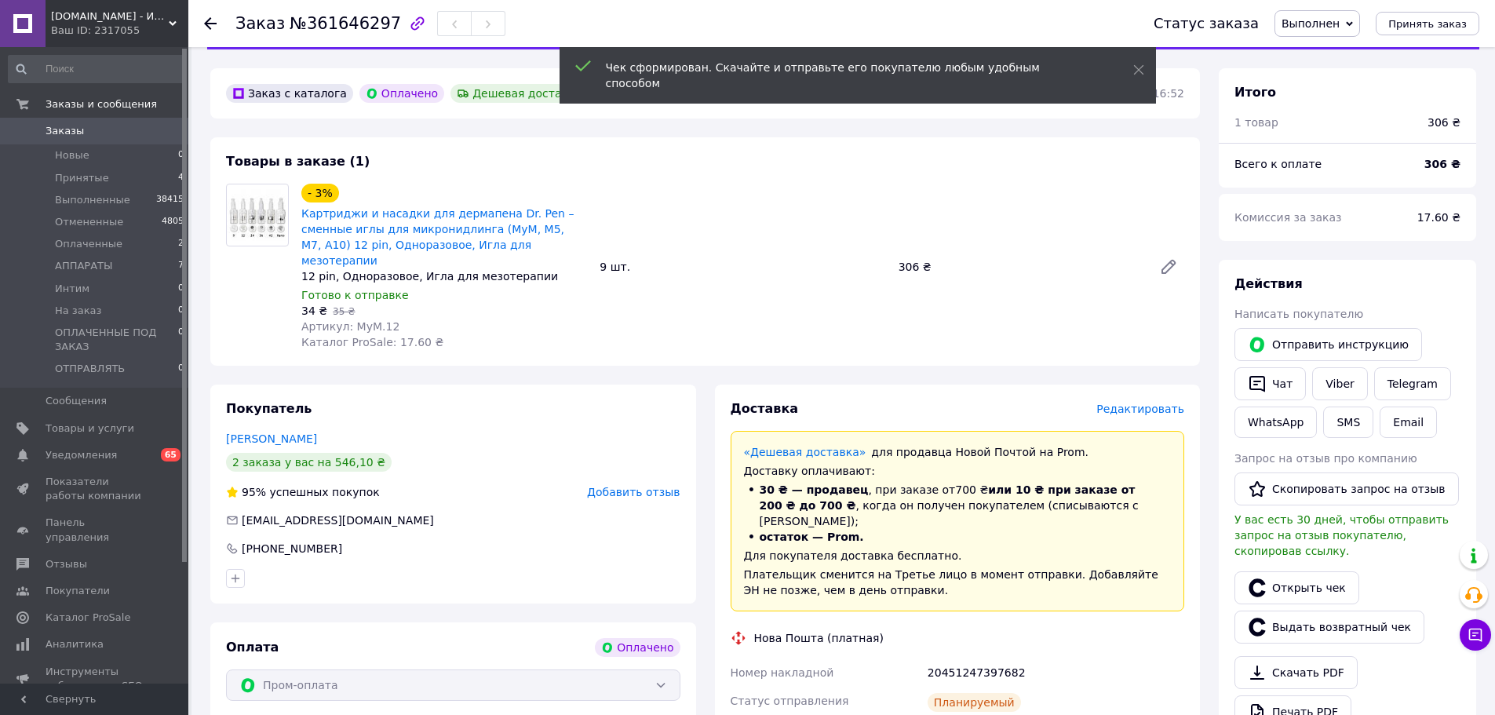
click at [349, 320] on span "Артикул: MyM.12" at bounding box center [350, 326] width 98 height 13
click at [387, 320] on span "Артикул: MyM.12" at bounding box center [350, 326] width 98 height 13
click at [388, 319] on div "Артикул: MyM.12" at bounding box center [444, 327] width 286 height 16
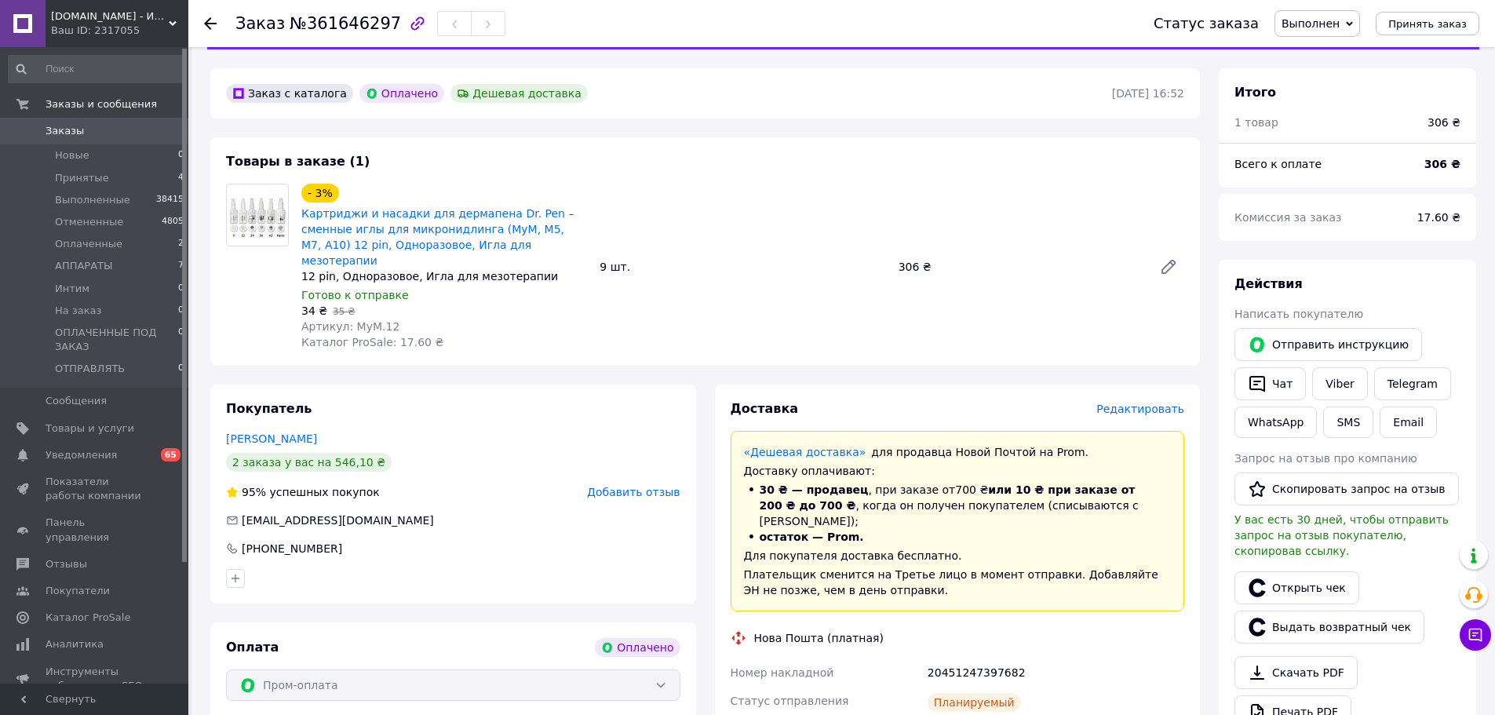
click at [366, 320] on span "Артикул: MyM.12" at bounding box center [350, 326] width 98 height 13
click at [396, 319] on div "Артикул: MyM.12" at bounding box center [444, 327] width 286 height 16
drag, startPoint x: 386, startPoint y: 311, endPoint x: 352, endPoint y: 312, distance: 33.8
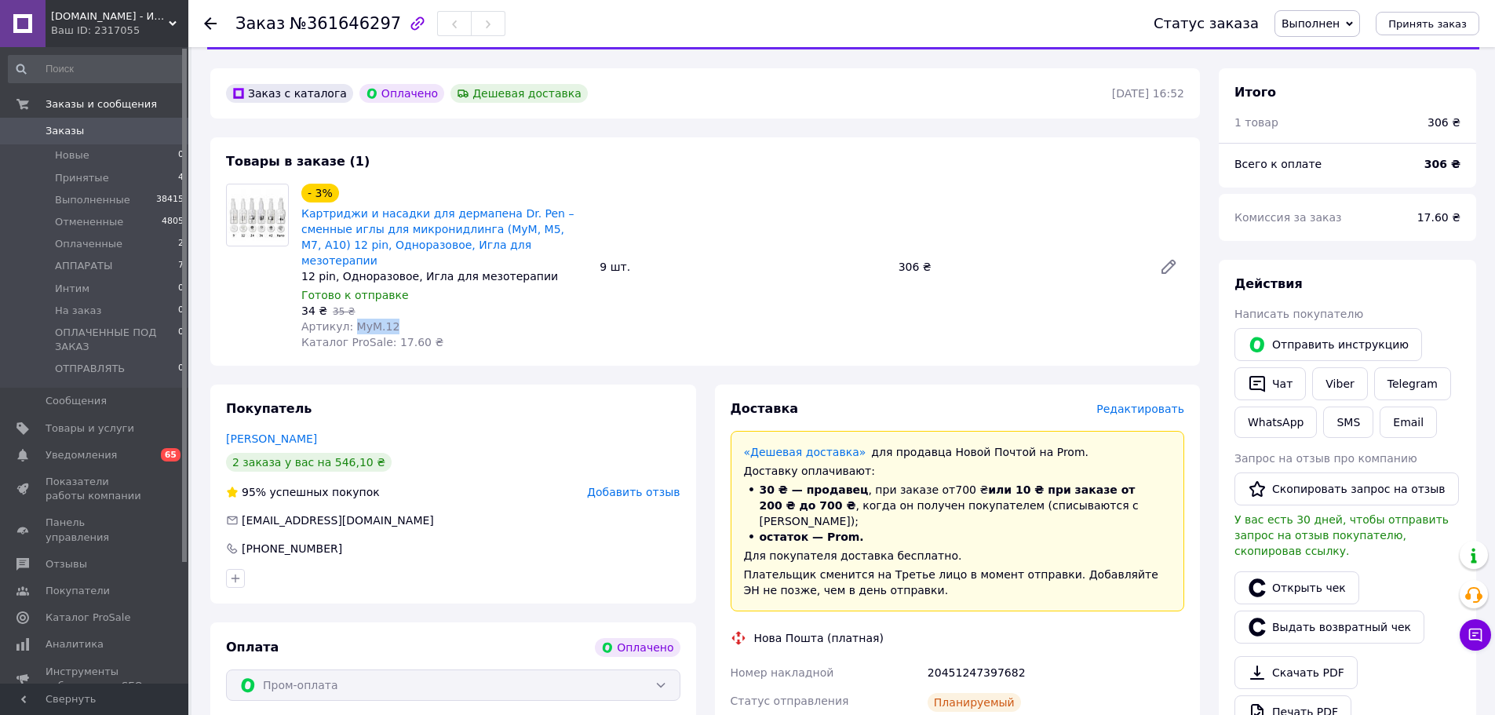
click at [352, 320] on span "Артикул: MyM.12" at bounding box center [350, 326] width 98 height 13
copy span "MyM.12"
